Goal: Task Accomplishment & Management: Manage account settings

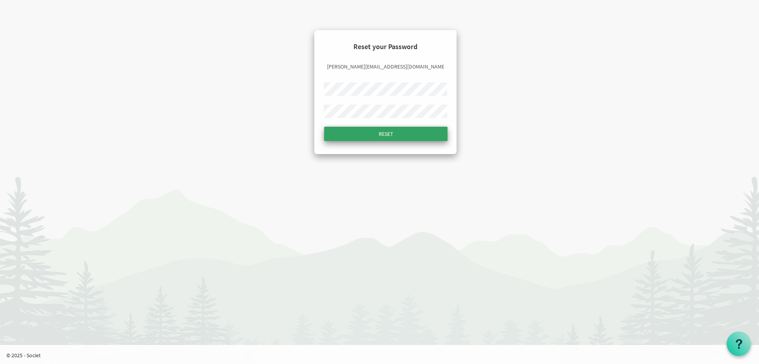
click at [352, 137] on input "Reset" at bounding box center [385, 134] width 123 height 14
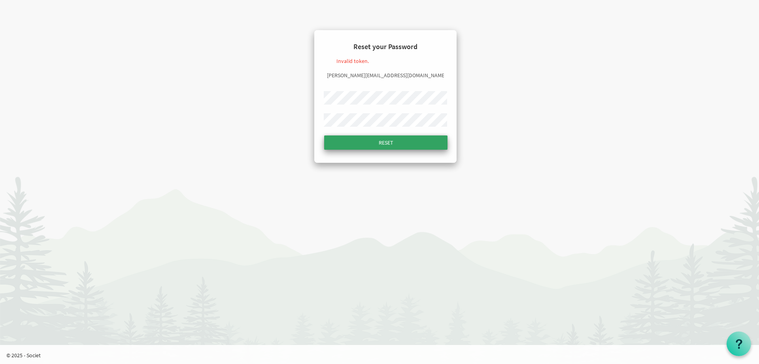
click at [349, 149] on input "Reset" at bounding box center [385, 142] width 123 height 14
